Goal: Participate in discussion

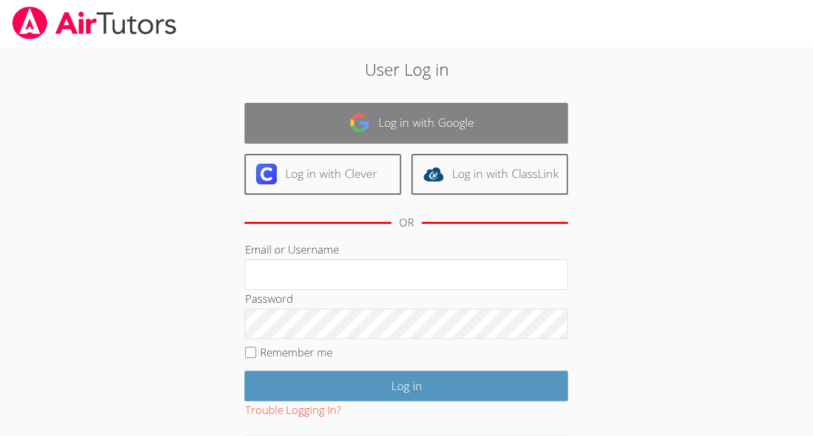
click at [369, 119] on img at bounding box center [359, 123] width 21 height 21
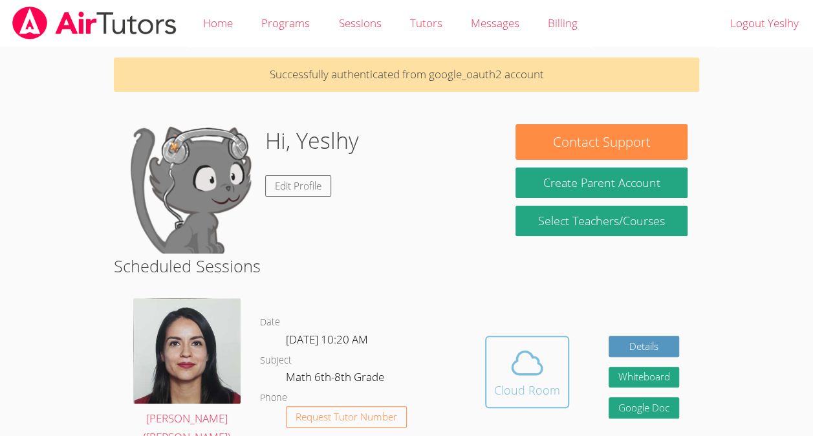
click at [510, 345] on icon at bounding box center [527, 363] width 36 height 36
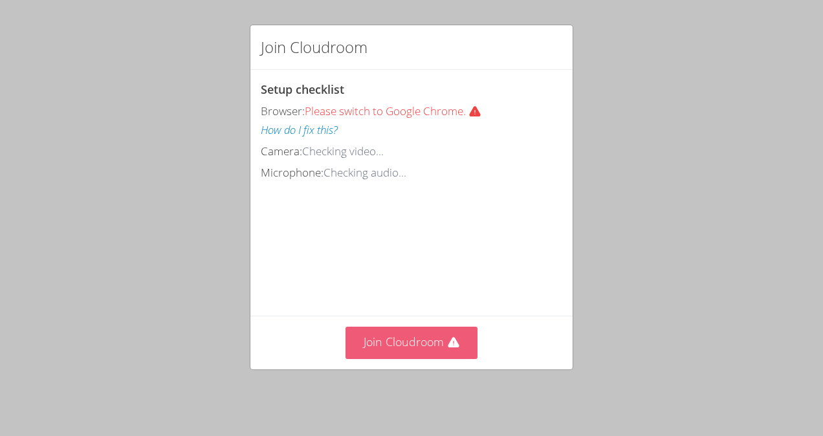
click at [415, 348] on button "Join Cloudroom" at bounding box center [412, 343] width 133 height 32
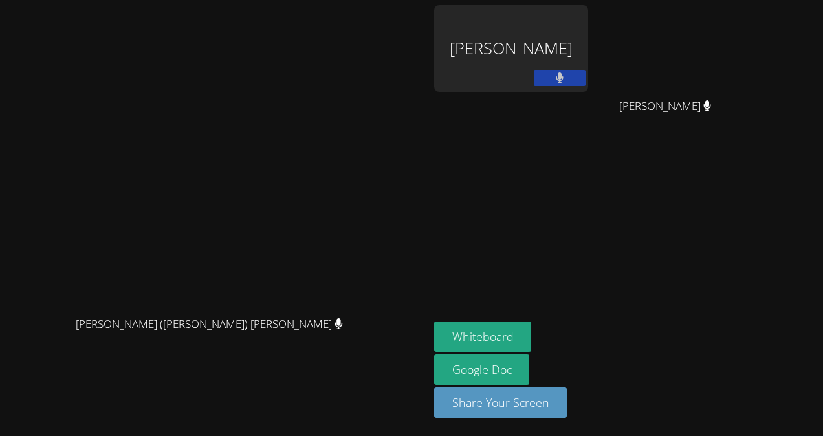
click at [586, 79] on button at bounding box center [560, 78] width 52 height 16
click at [566, 79] on icon at bounding box center [560, 77] width 14 height 11
click at [586, 79] on button at bounding box center [560, 78] width 52 height 16
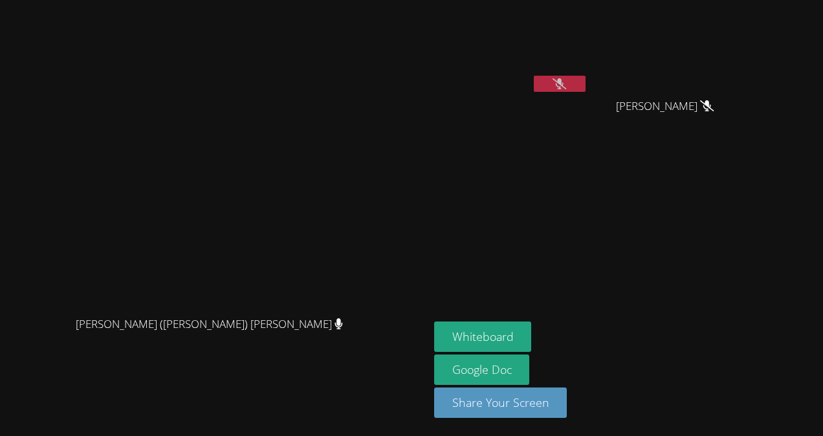
click at [566, 84] on icon at bounding box center [560, 83] width 14 height 11
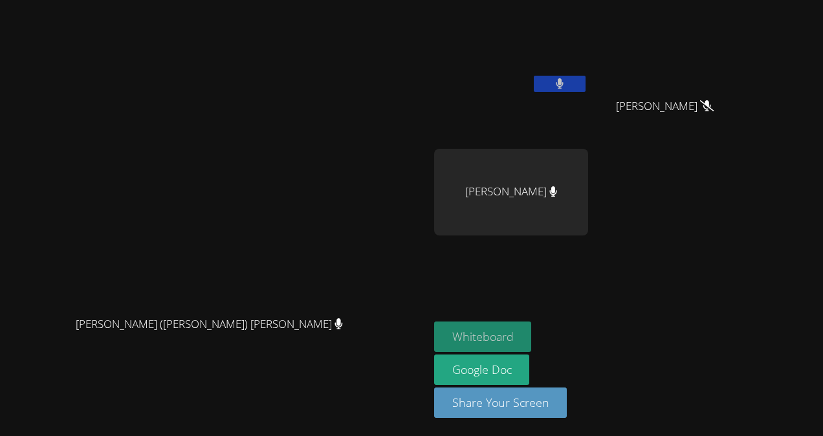
click at [532, 333] on button "Whiteboard" at bounding box center [483, 337] width 98 height 30
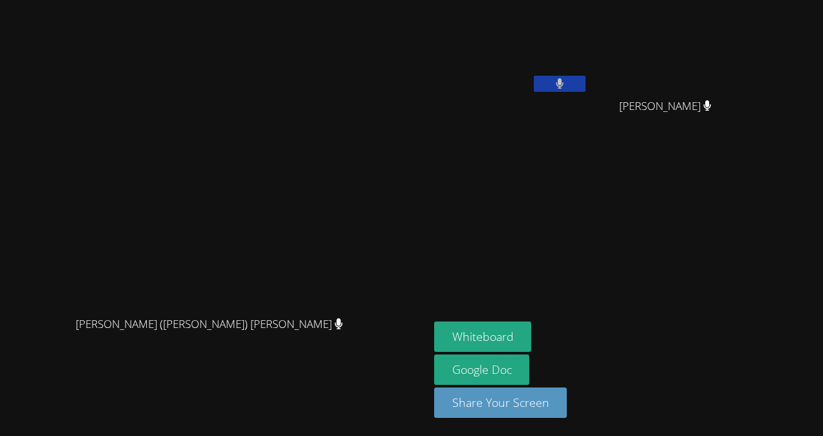
click at [564, 84] on icon at bounding box center [560, 83] width 8 height 11
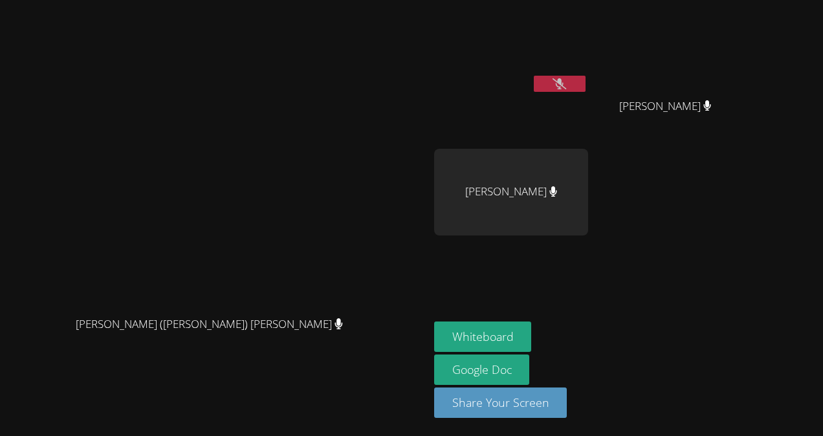
click at [586, 76] on button at bounding box center [560, 84] width 52 height 16
click at [564, 85] on icon at bounding box center [560, 83] width 8 height 11
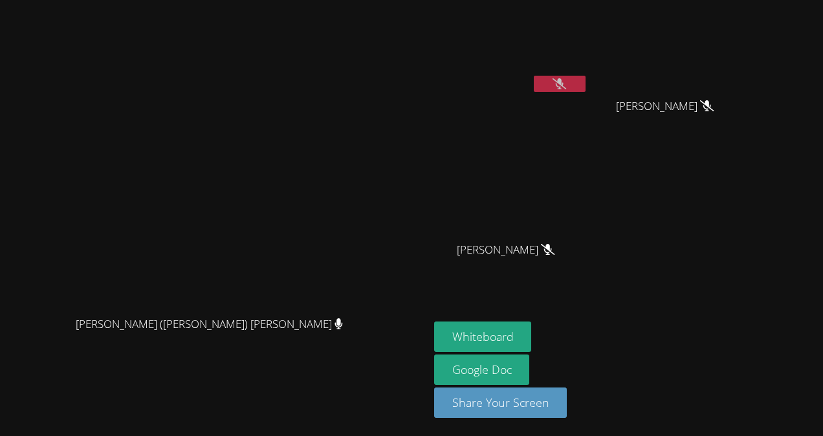
click at [566, 87] on icon at bounding box center [560, 83] width 14 height 11
click at [564, 86] on icon at bounding box center [560, 83] width 8 height 11
click at [566, 82] on icon at bounding box center [560, 83] width 14 height 11
click at [586, 80] on button at bounding box center [560, 84] width 52 height 16
click at [586, 82] on button at bounding box center [560, 84] width 52 height 16
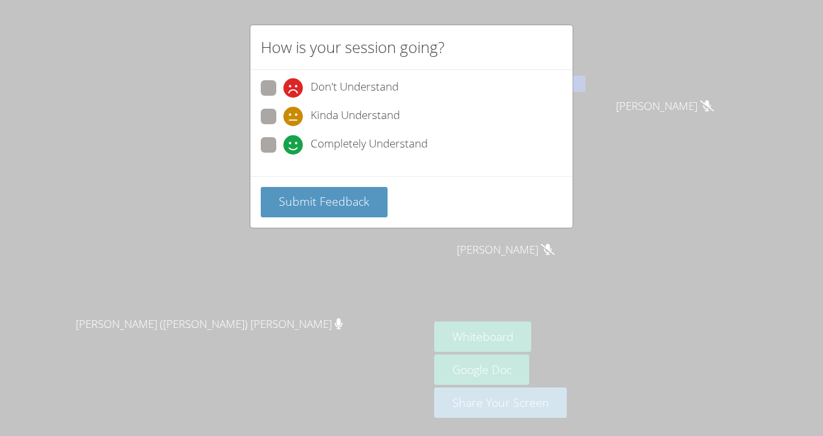
click at [277, 142] on label "Completely Understand" at bounding box center [344, 145] width 167 height 17
click at [283, 142] on input "Completely Understand" at bounding box center [288, 142] width 11 height 11
radio input "true"
click at [329, 200] on span "Submit Feedback" at bounding box center [324, 201] width 91 height 16
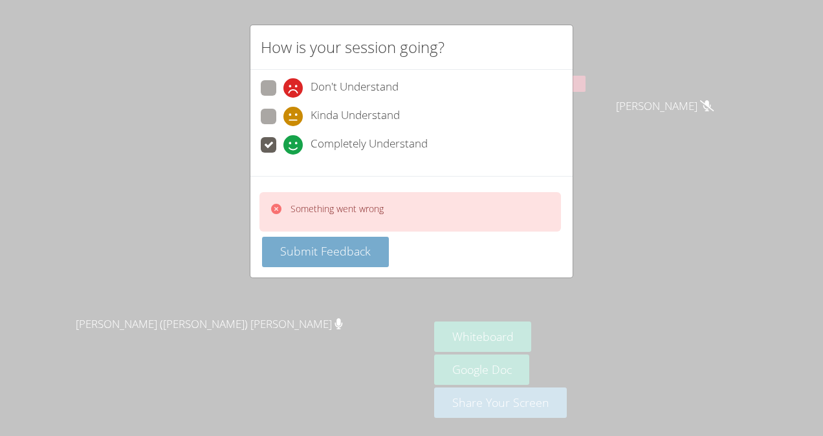
click at [330, 237] on button "Submit Feedback" at bounding box center [325, 252] width 127 height 30
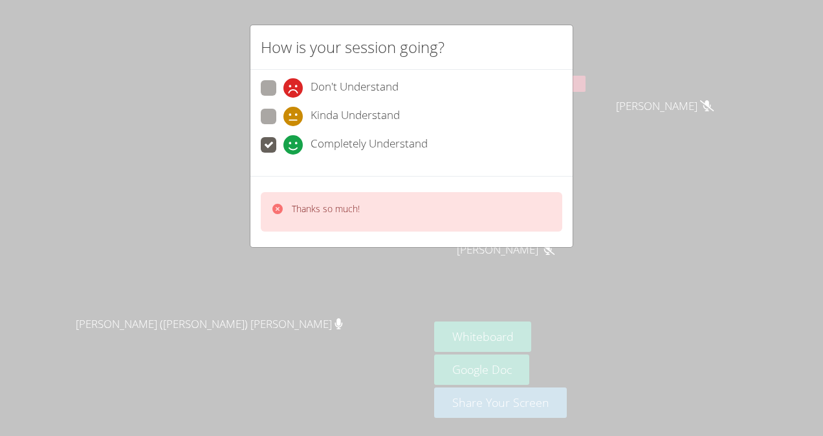
click at [354, 216] on div "Thanks so much!" at bounding box center [326, 212] width 68 height 19
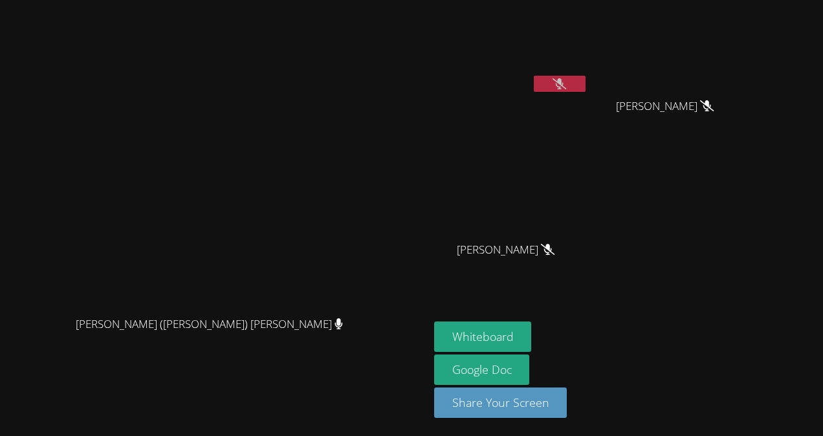
click at [586, 79] on button at bounding box center [560, 84] width 52 height 16
click at [564, 82] on icon at bounding box center [560, 83] width 8 height 11
click at [586, 79] on button at bounding box center [560, 84] width 52 height 16
